Goal: Find specific page/section: Find specific page/section

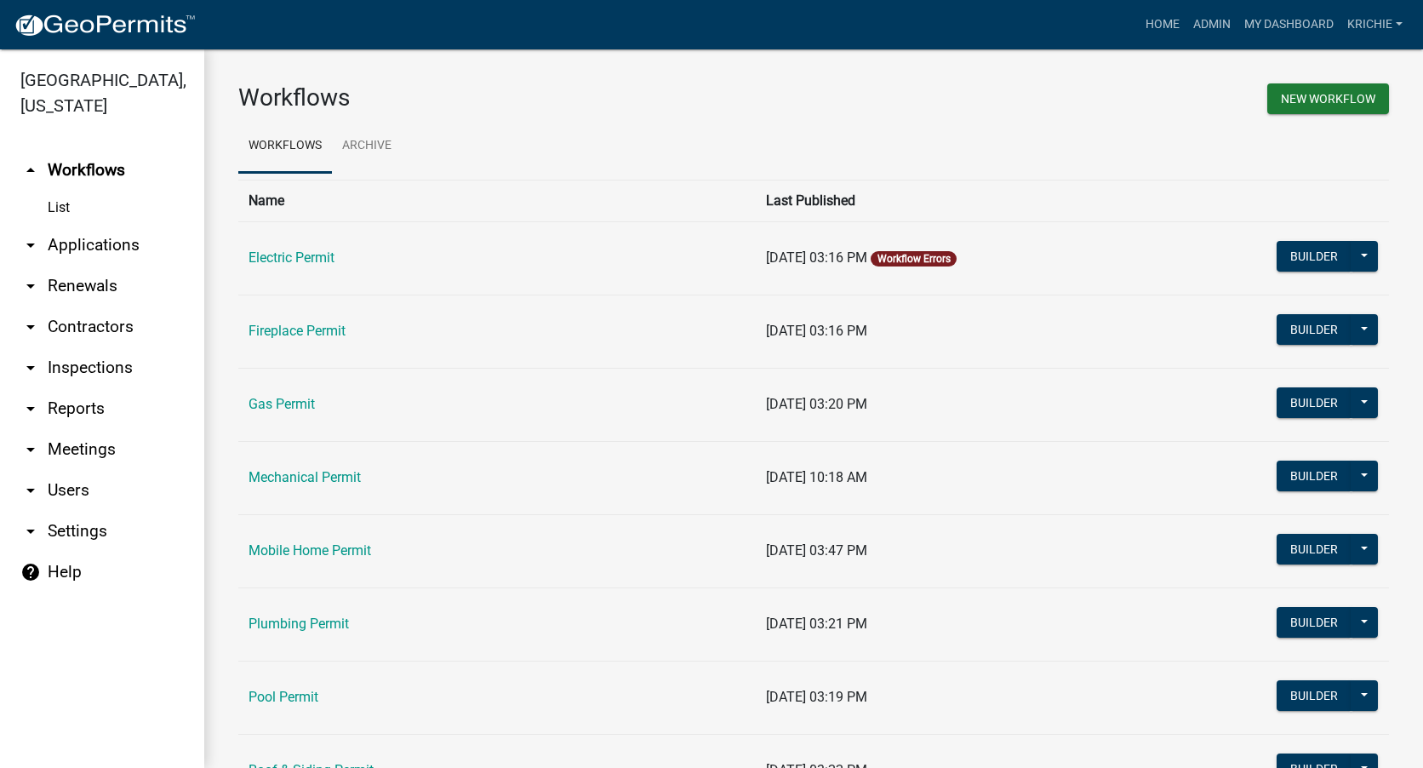
click at [80, 320] on link "arrow_drop_down Contractors" at bounding box center [102, 326] width 204 height 41
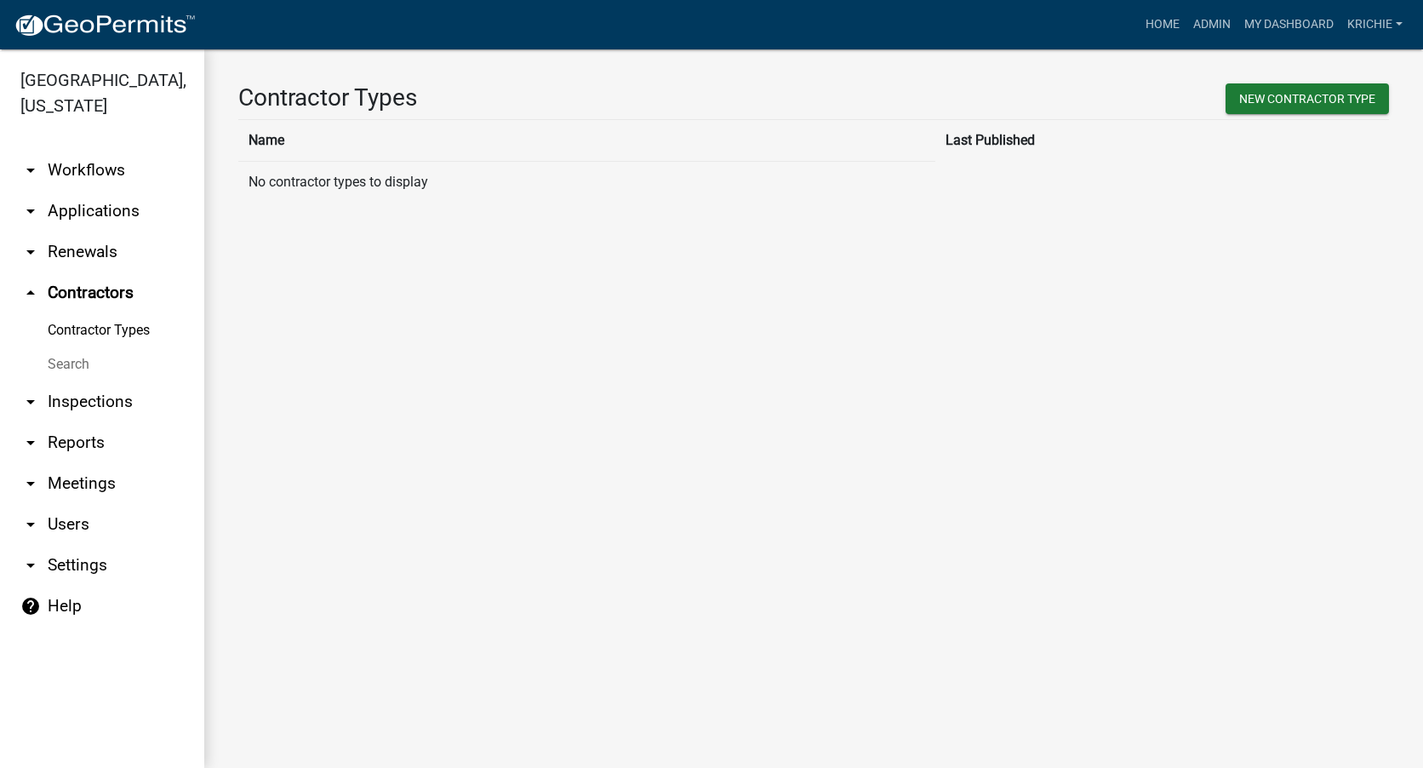
click at [67, 358] on link "Search" at bounding box center [102, 364] width 204 height 34
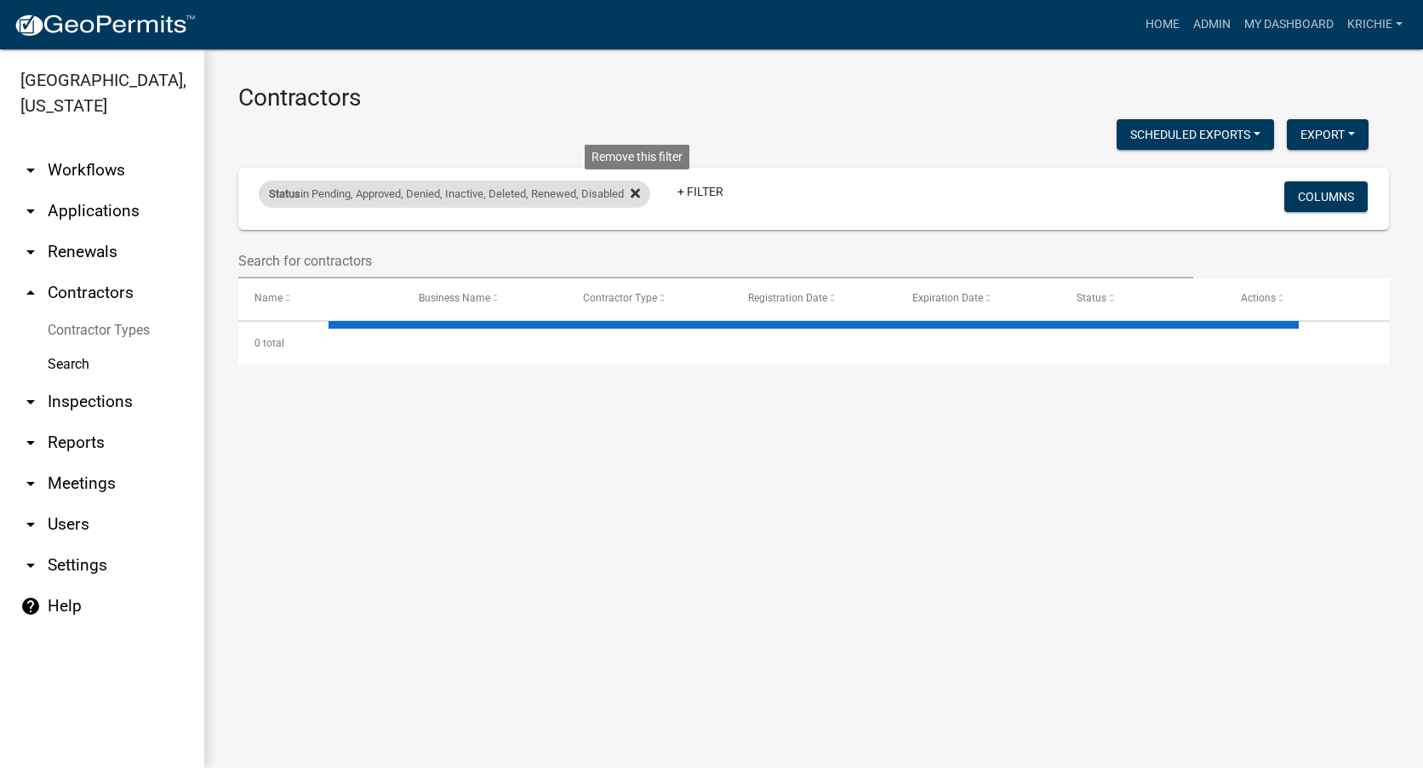
click at [640, 205] on fa-icon at bounding box center [632, 193] width 16 height 27
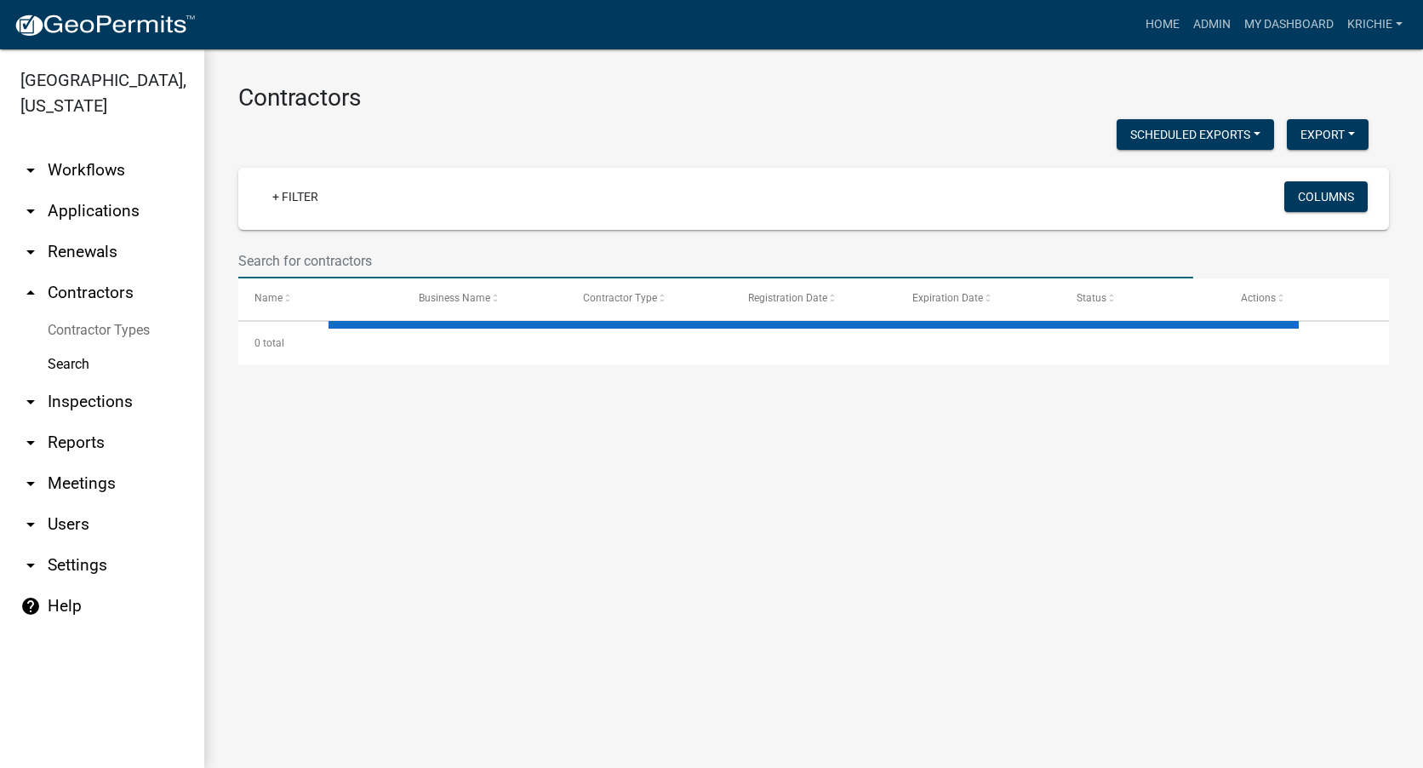
click at [379, 254] on input "text" at bounding box center [715, 260] width 955 height 35
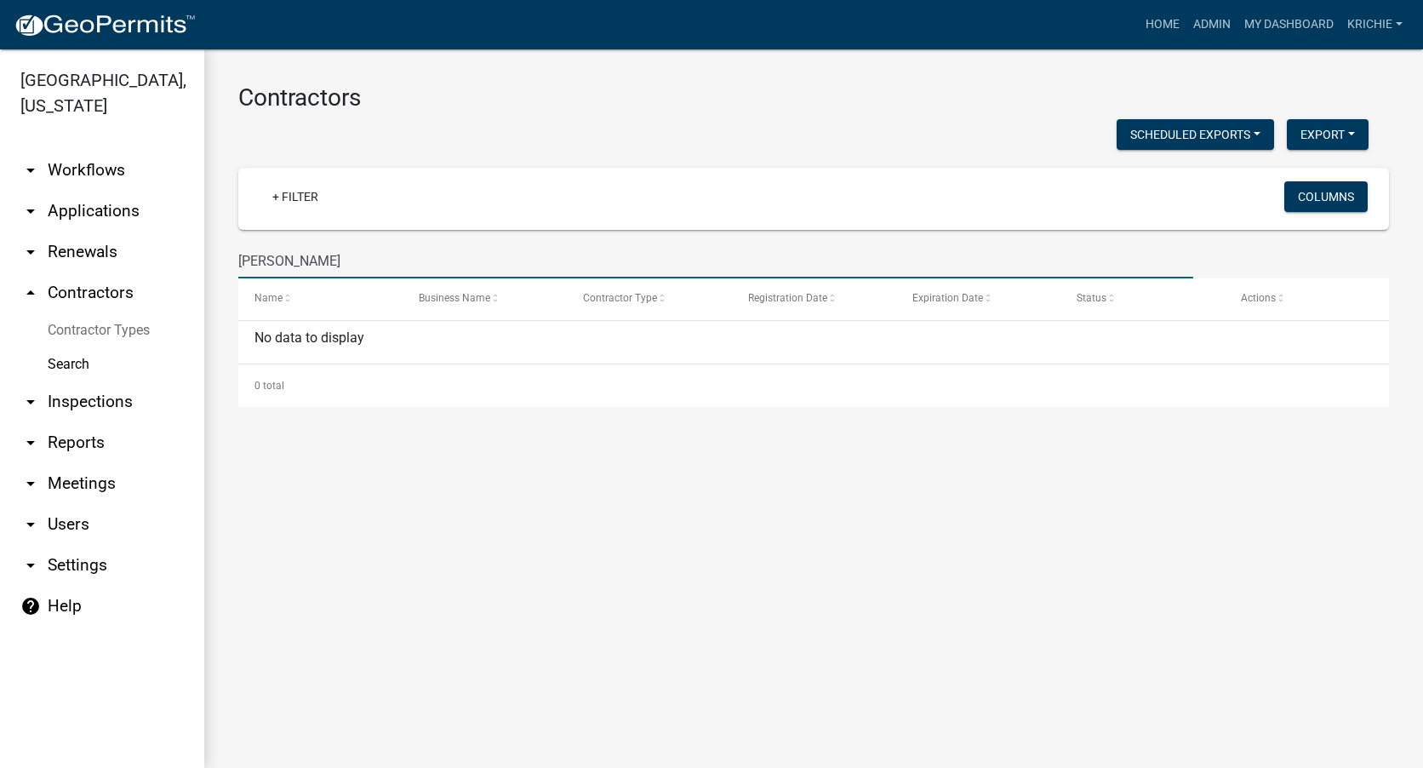
drag, startPoint x: 343, startPoint y: 259, endPoint x: 208, endPoint y: 280, distance: 136.1
click at [208, 280] on div "Contractors Scheduled Exports + Create New Monthly Contractor's Report Export E…" at bounding box center [813, 244] width 1219 height 391
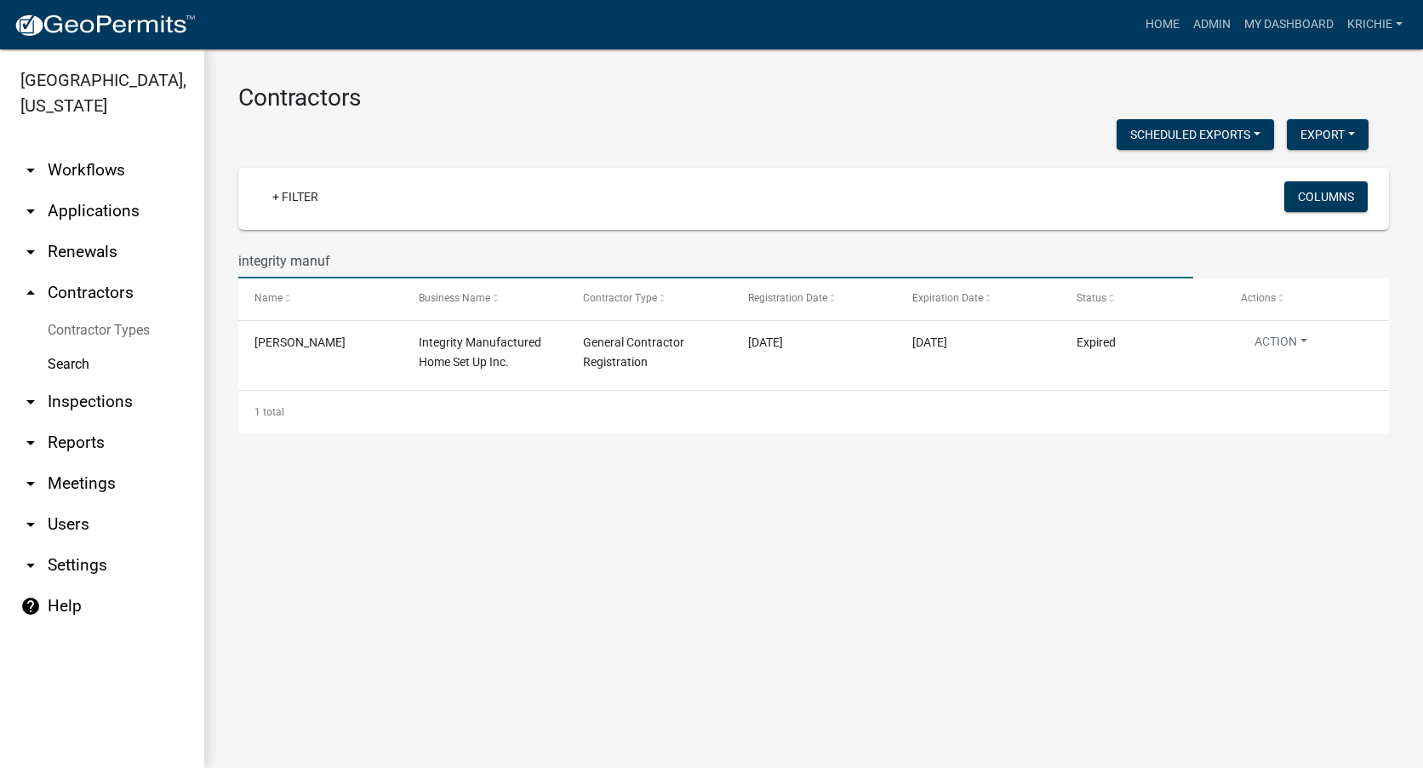
drag, startPoint x: 345, startPoint y: 264, endPoint x: 249, endPoint y: 241, distance: 98.9
click at [243, 248] on input "integrity manuf" at bounding box center [715, 260] width 955 height 35
type input "i"
type input "amped up"
